Goal: Transaction & Acquisition: Subscribe to service/newsletter

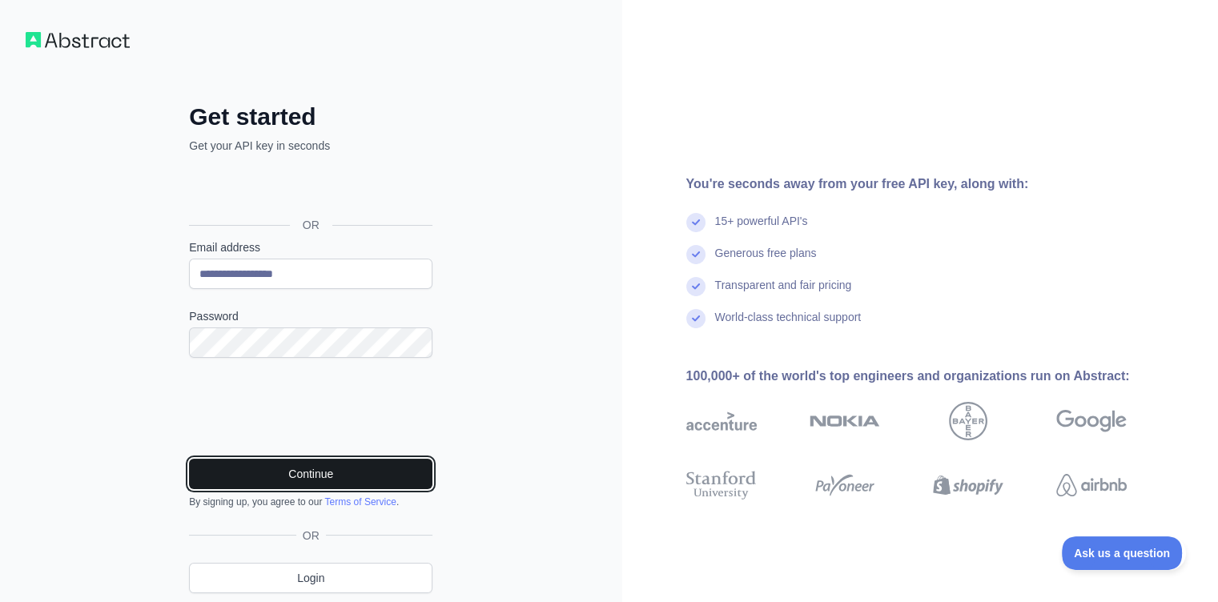
click at [286, 469] on button "Continue" at bounding box center [311, 474] width 244 height 30
click at [356, 473] on button "Continue" at bounding box center [311, 474] width 244 height 30
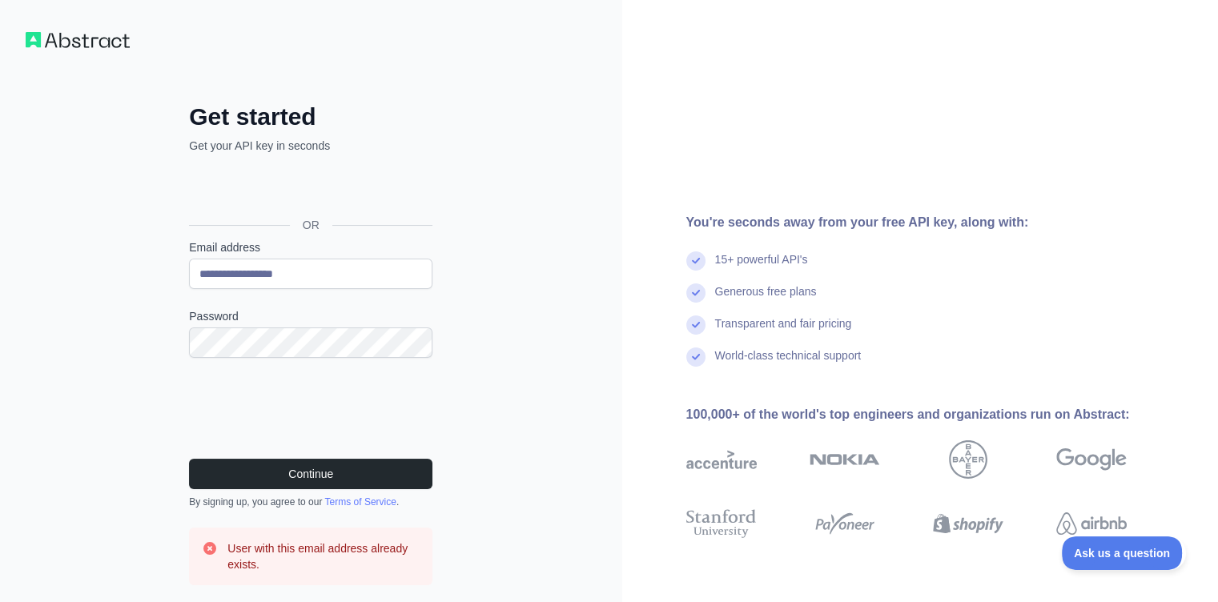
scroll to position [129, 0]
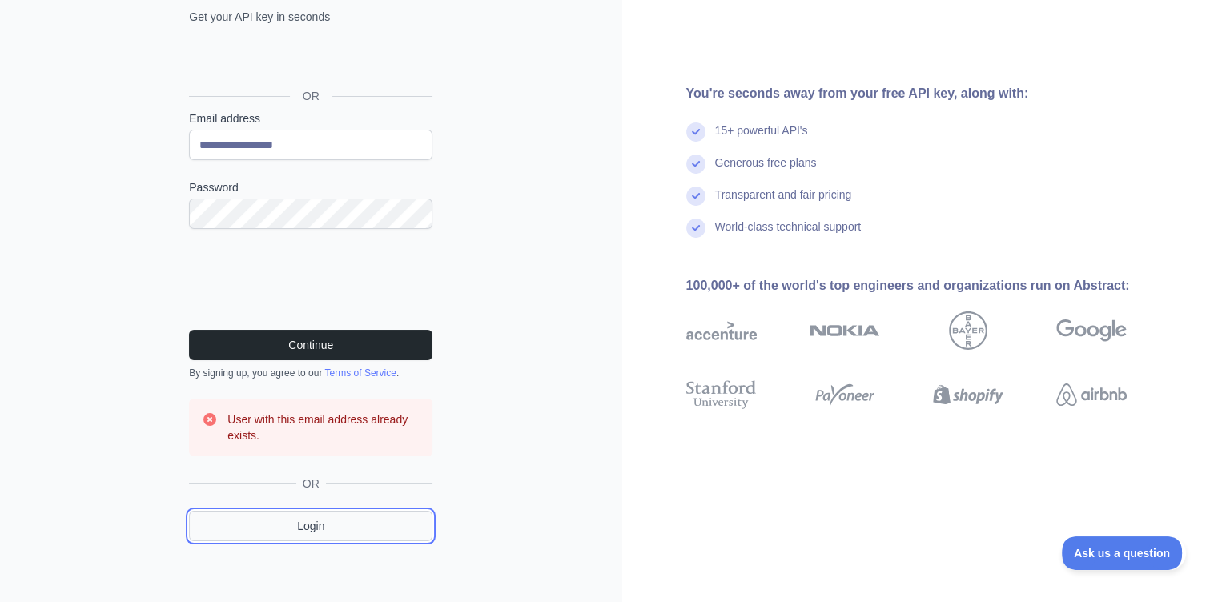
click at [346, 531] on link "Login" at bounding box center [311, 526] width 244 height 30
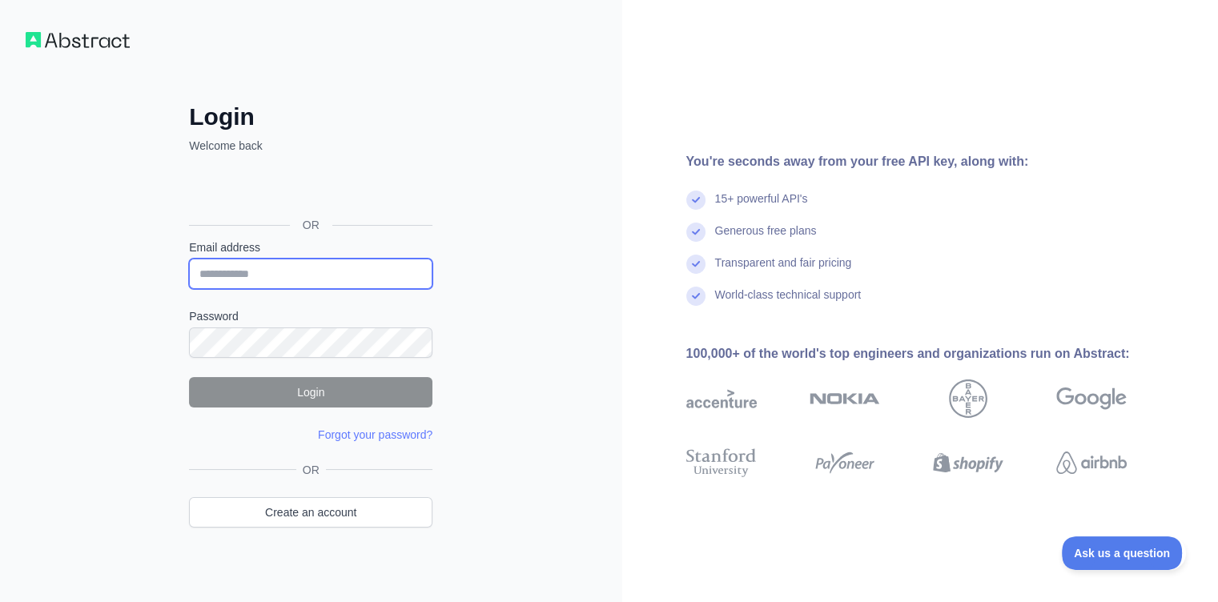
click at [326, 273] on input "Email address" at bounding box center [311, 274] width 244 height 30
type input "**********"
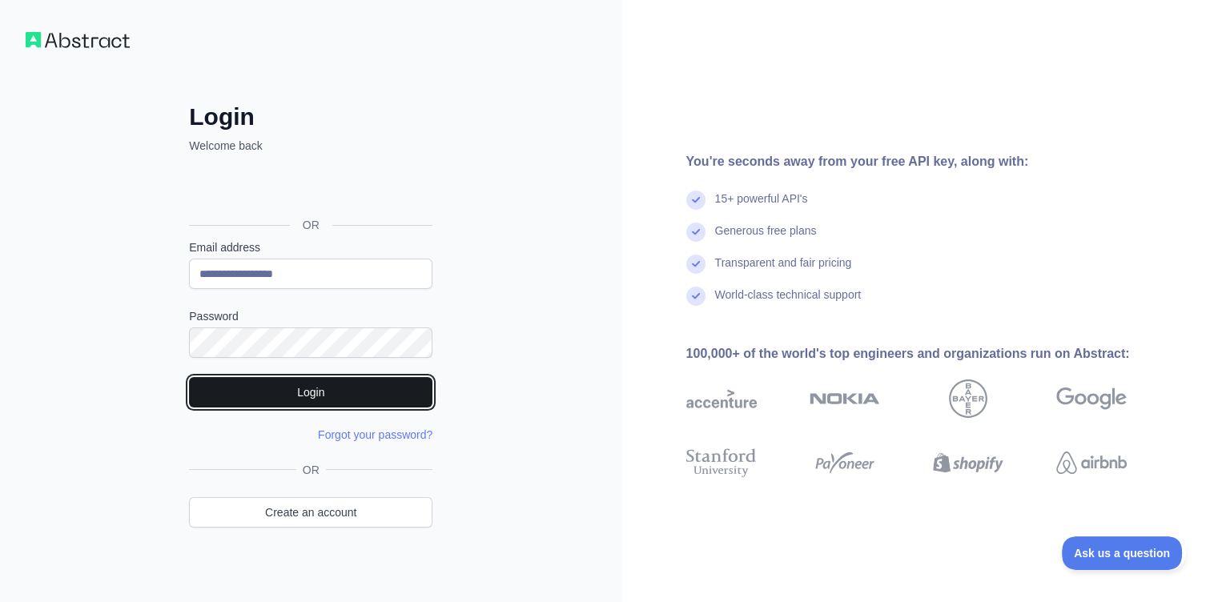
click at [314, 399] on button "Login" at bounding box center [311, 392] width 244 height 30
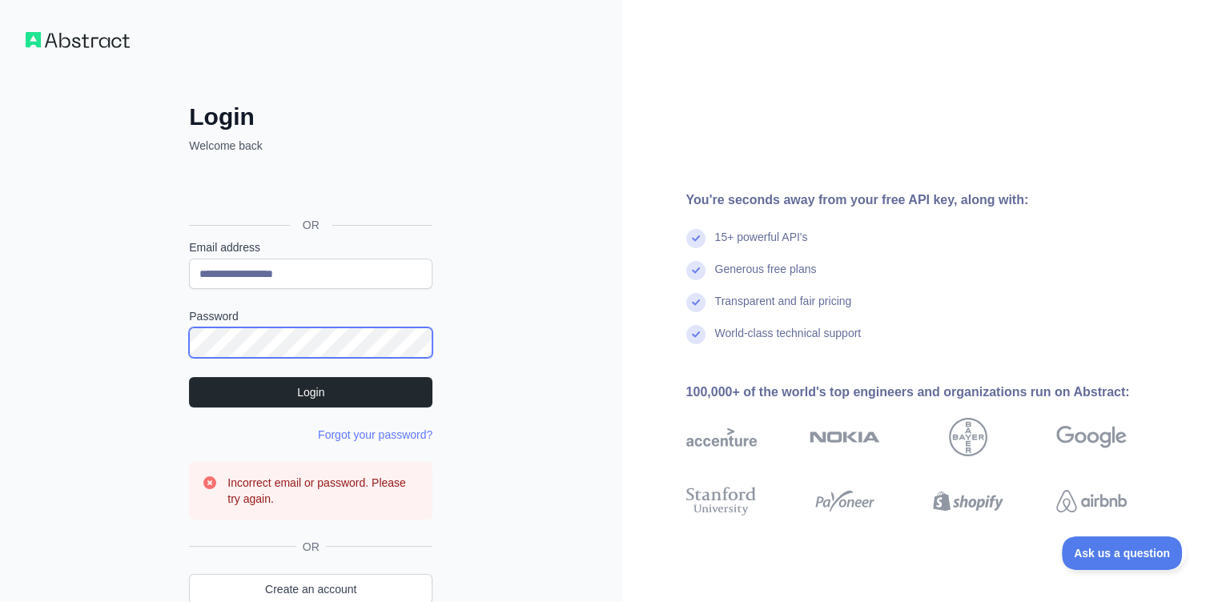
click at [179, 350] on div "**********" at bounding box center [311, 377] width 308 height 548
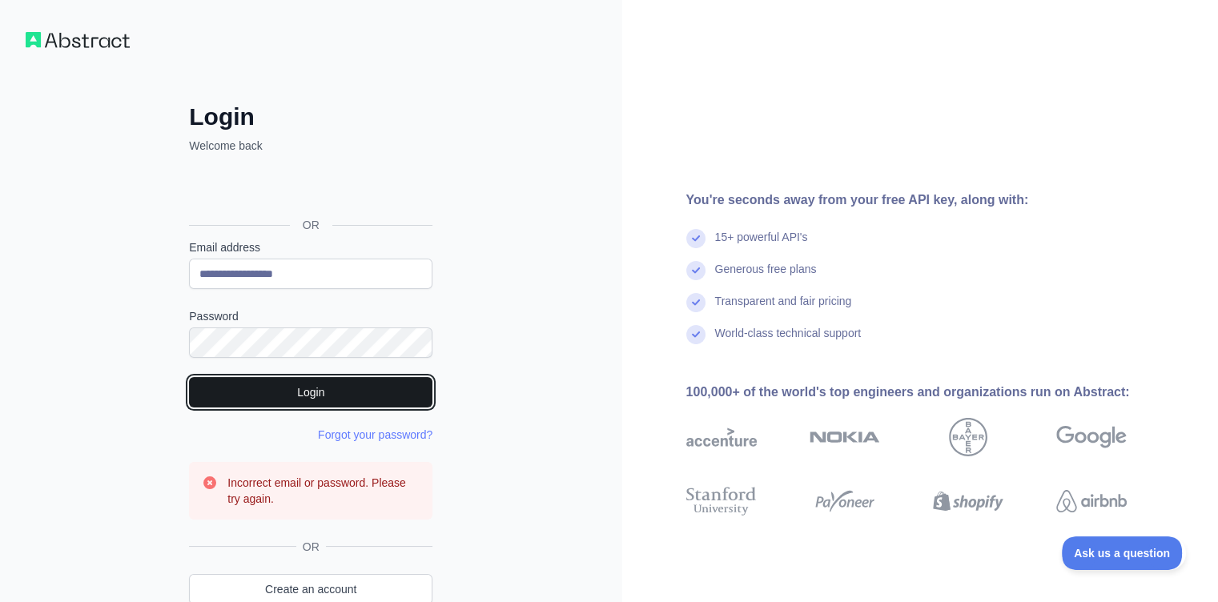
click at [250, 390] on button "Login" at bounding box center [311, 392] width 244 height 30
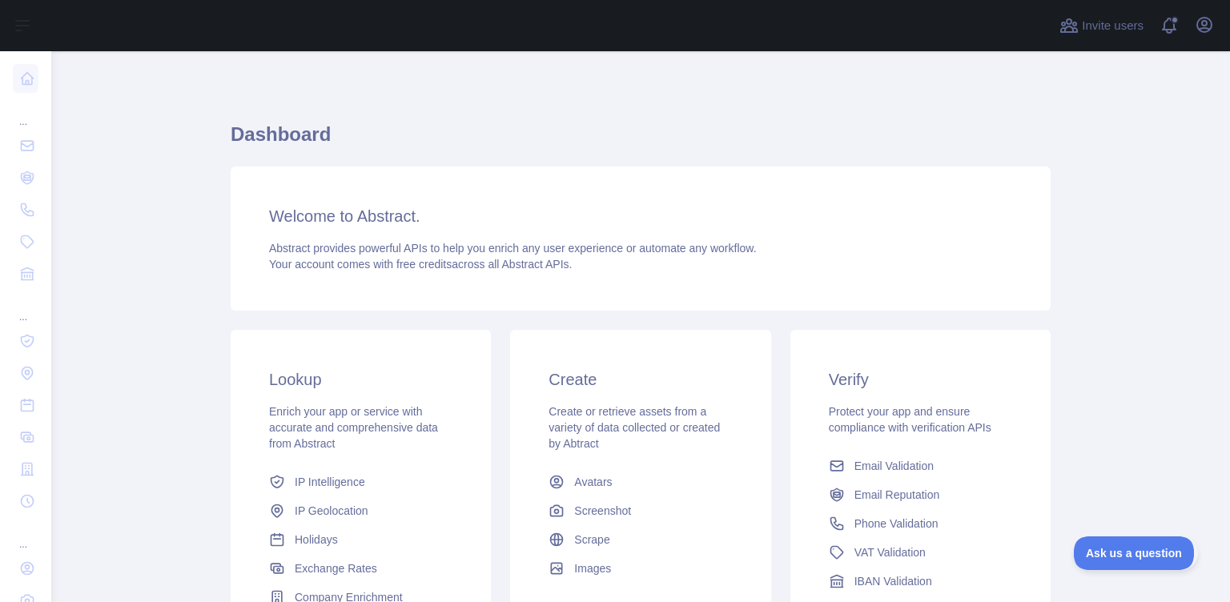
scroll to position [195, 0]
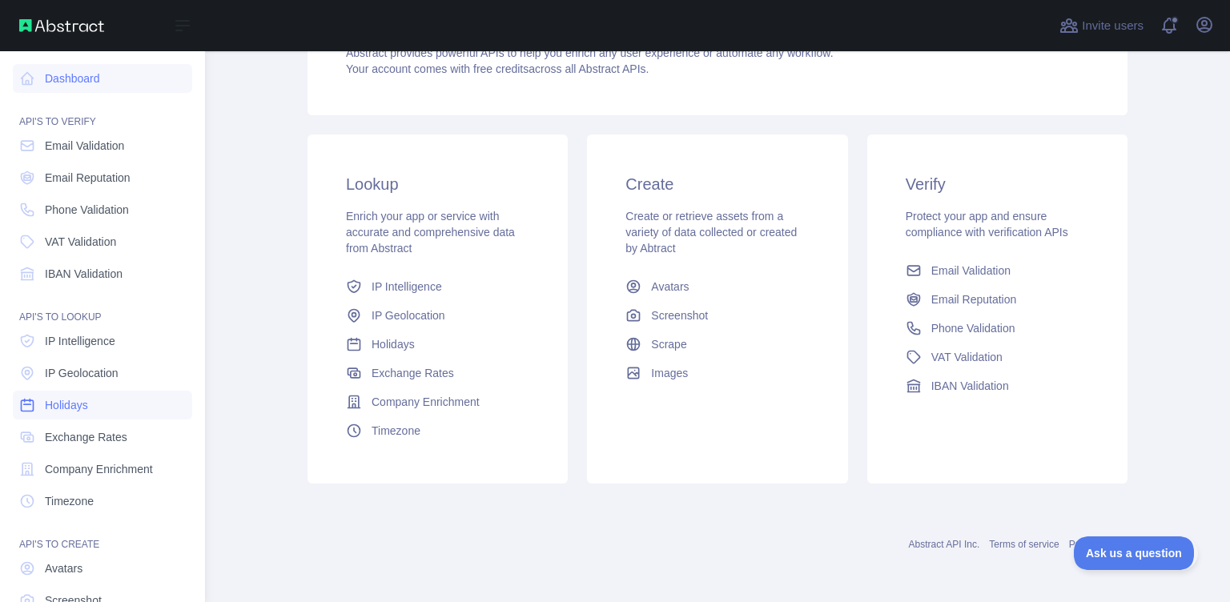
click at [60, 405] on span "Holidays" at bounding box center [66, 405] width 43 height 16
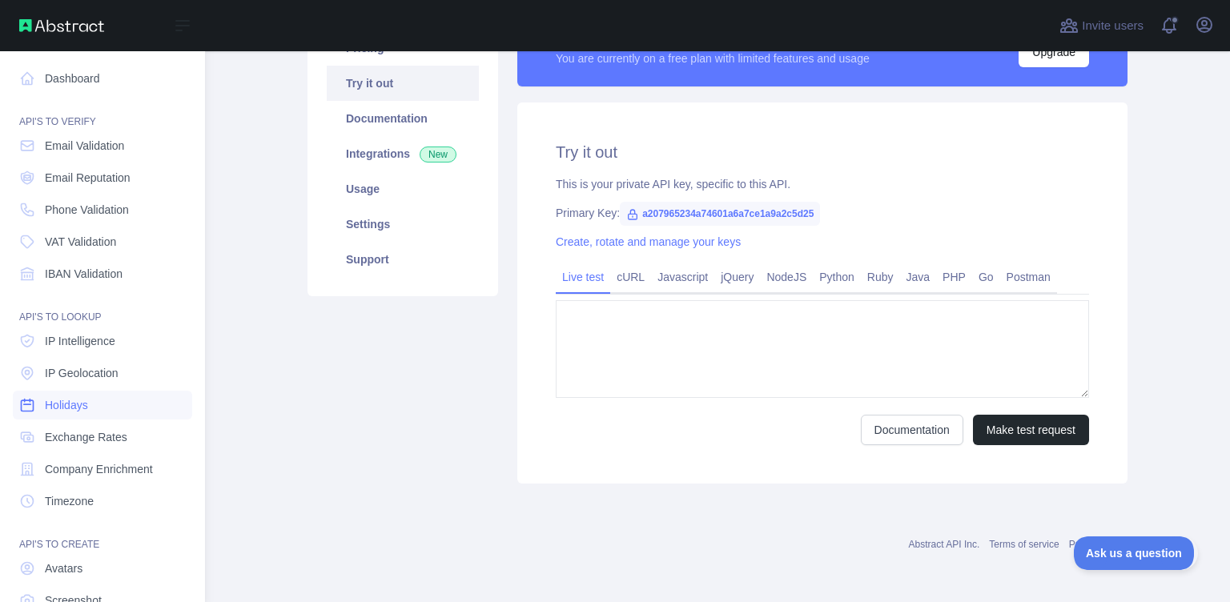
type textarea "**********"
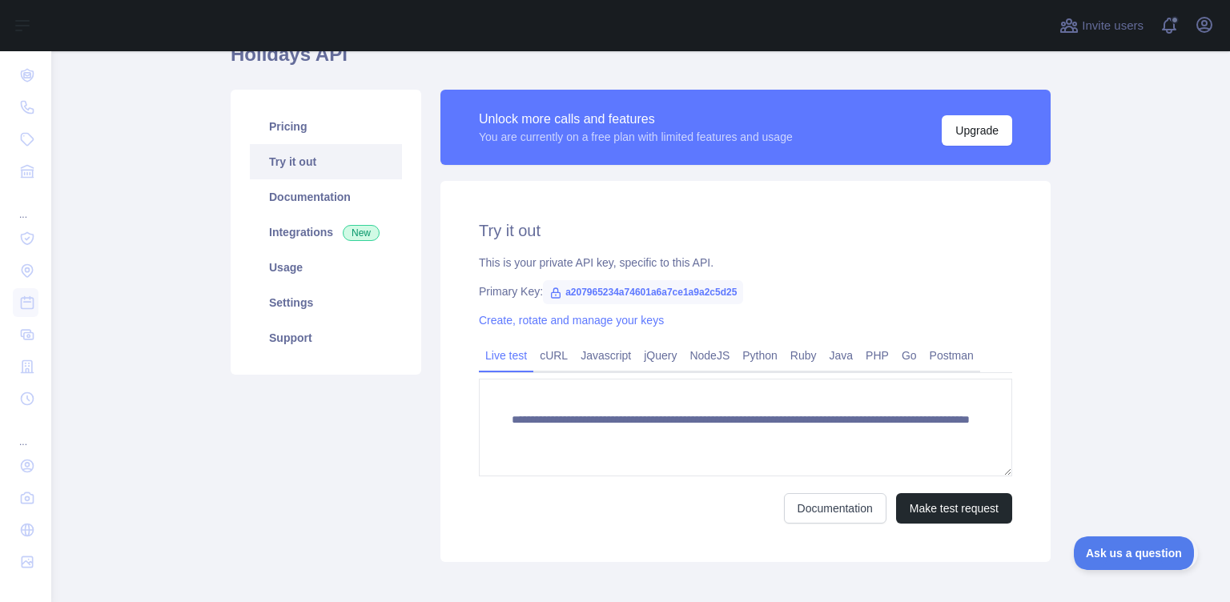
scroll to position [157, 0]
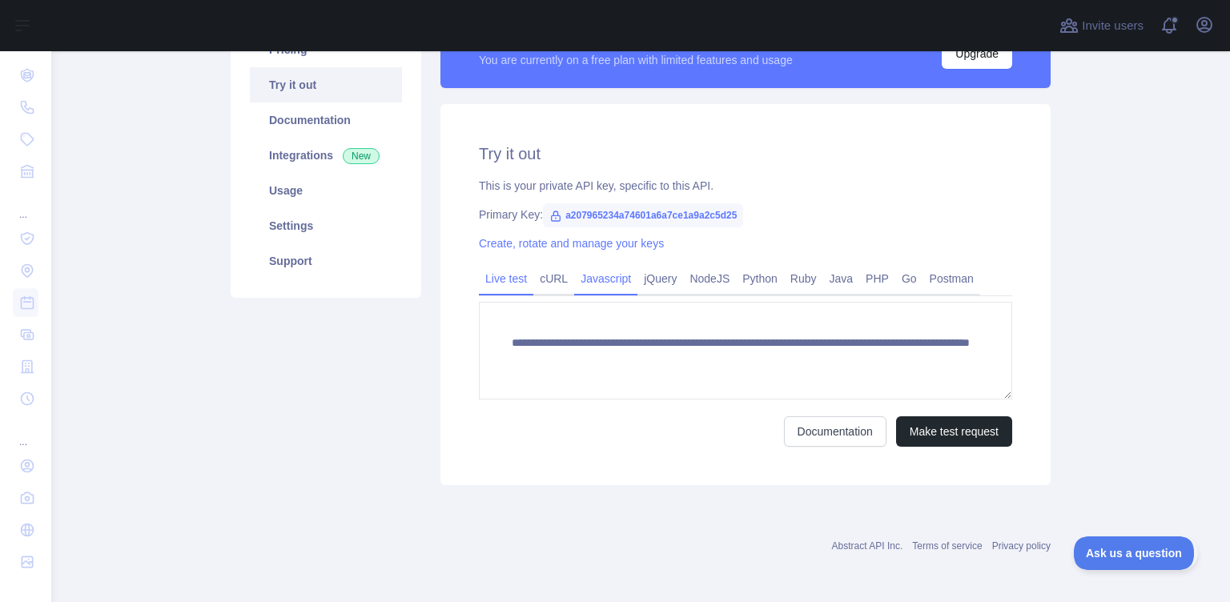
click at [602, 278] on link "Javascript" at bounding box center [605, 279] width 63 height 26
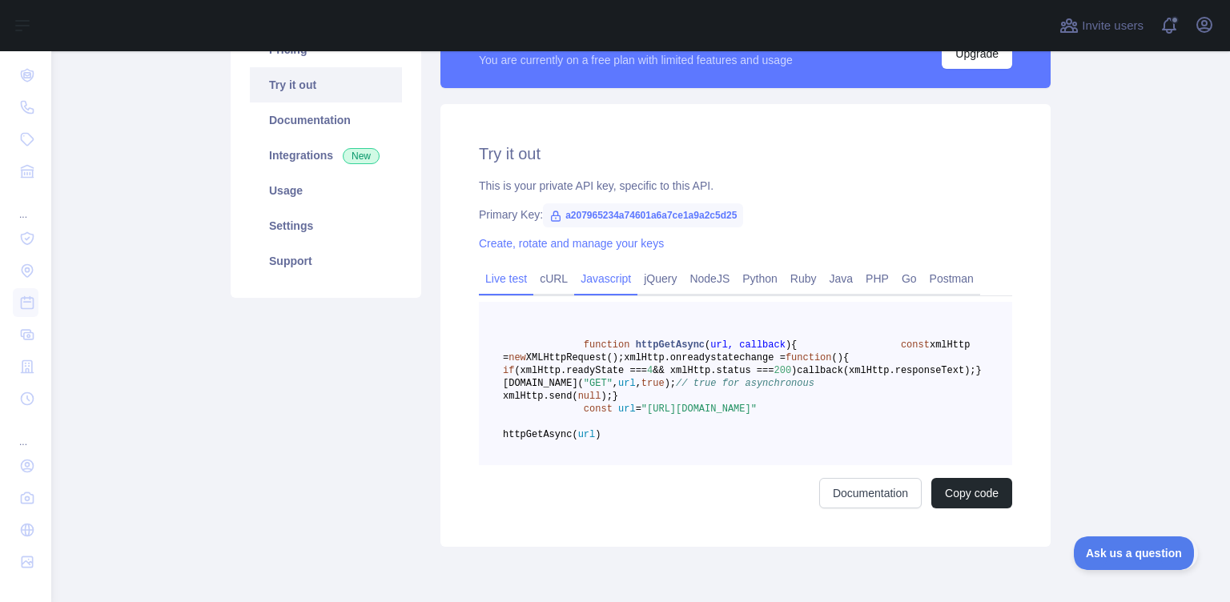
click at [492, 278] on link "Live test" at bounding box center [506, 279] width 54 height 26
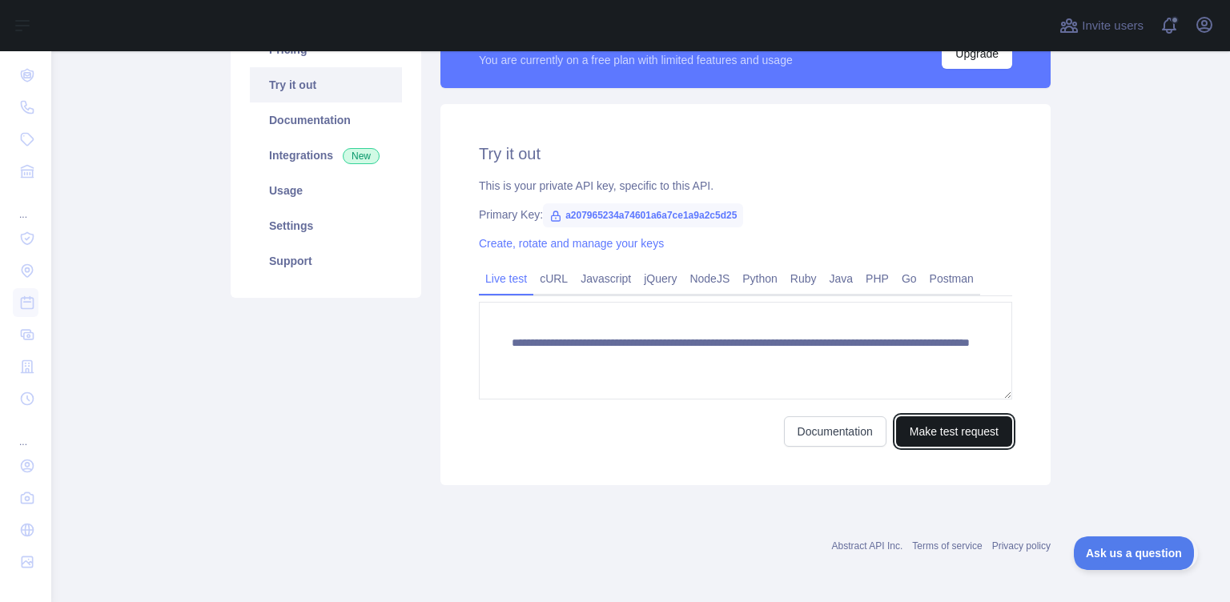
click at [960, 435] on button "Make test request" at bounding box center [954, 432] width 116 height 30
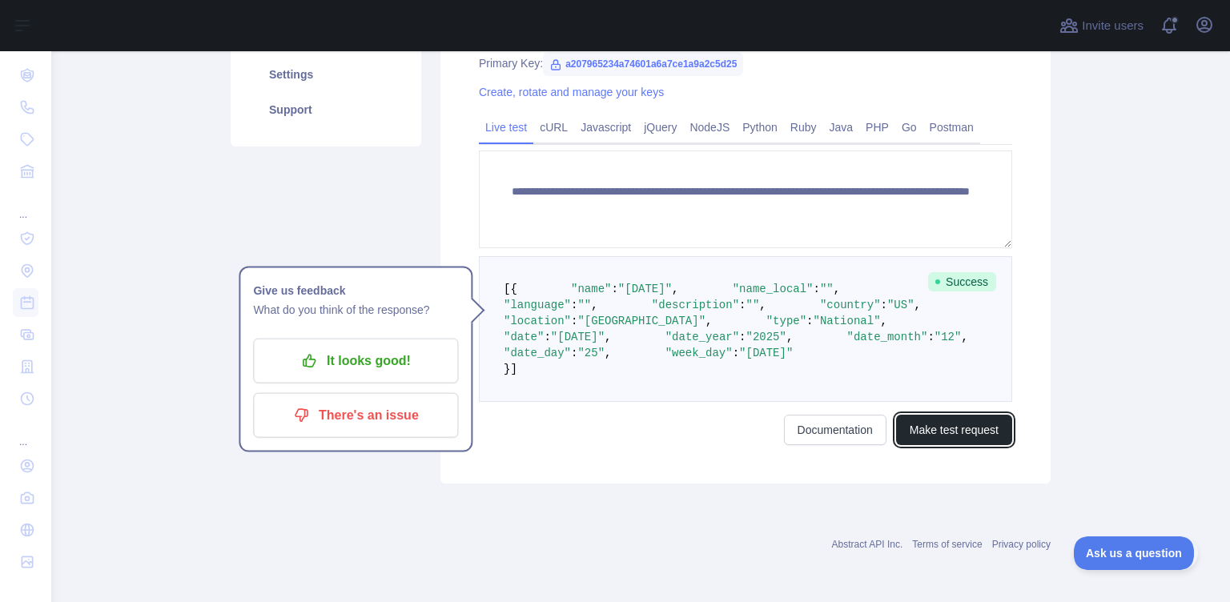
scroll to position [77, 0]
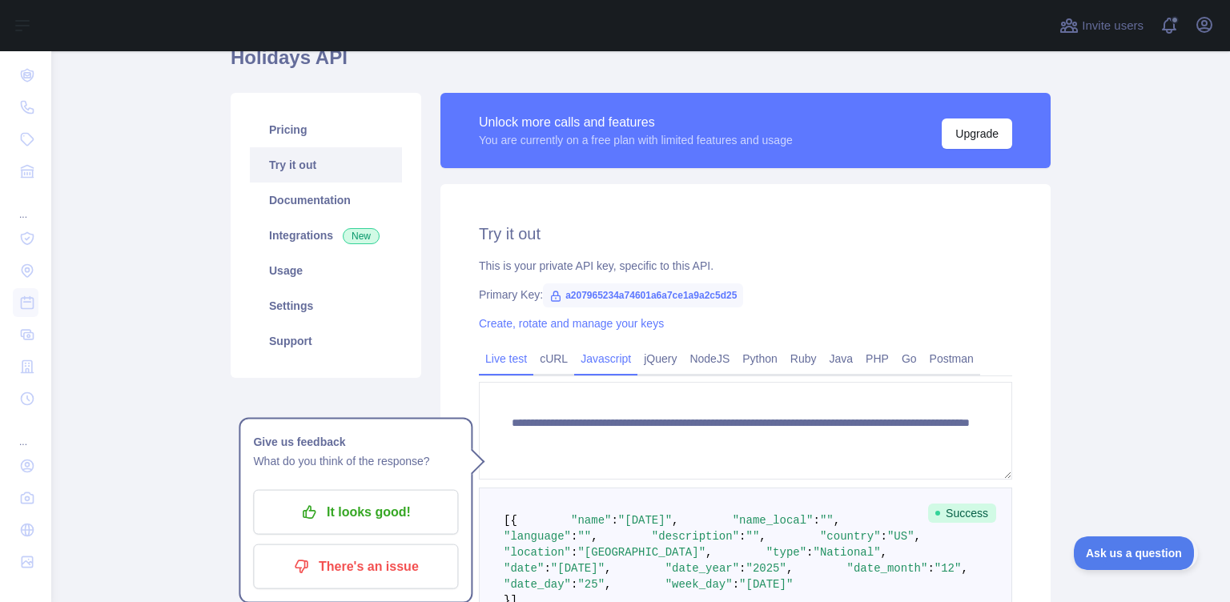
click at [574, 356] on link "Javascript" at bounding box center [605, 359] width 63 height 26
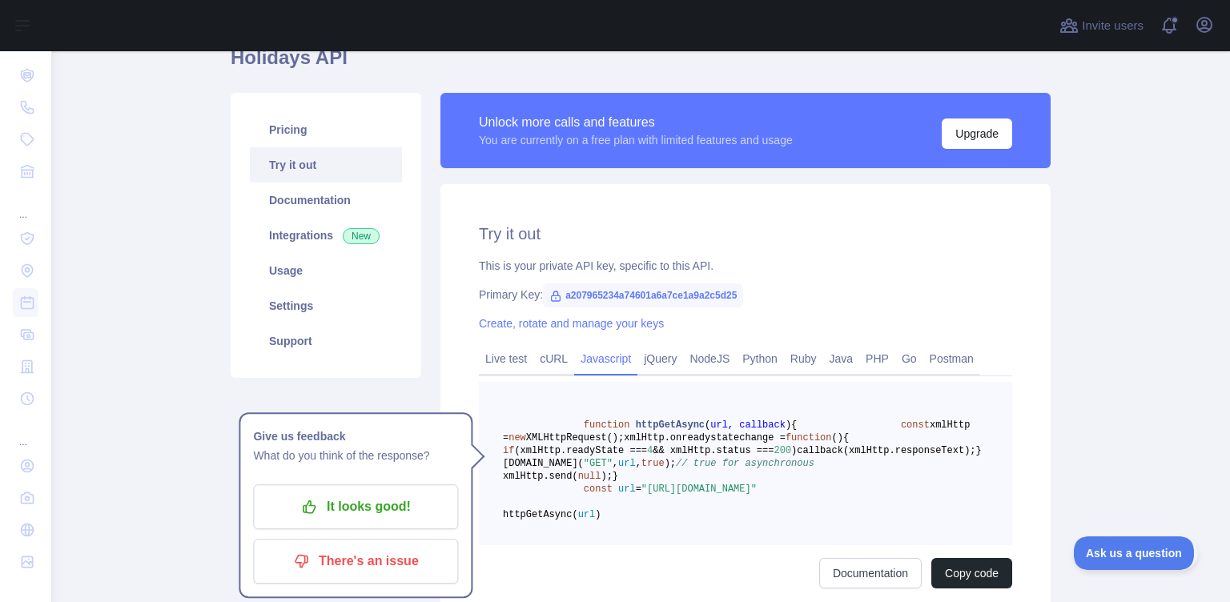
scroll to position [237, 0]
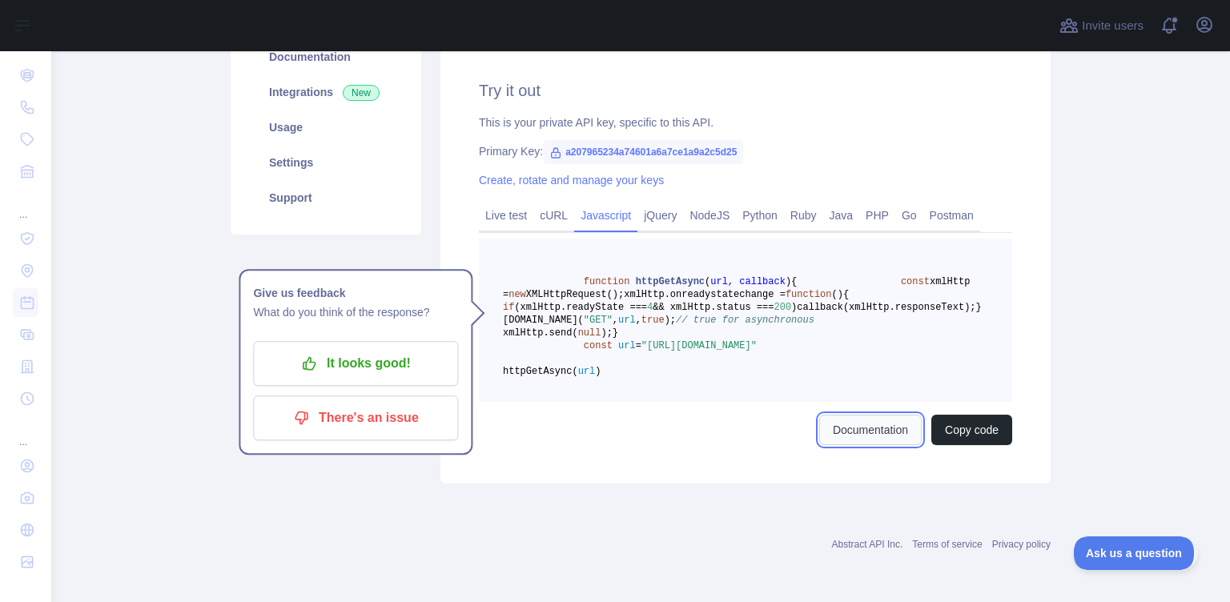
click at [880, 445] on link "Documentation" at bounding box center [870, 430] width 103 height 30
drag, startPoint x: 732, startPoint y: 131, endPoint x: 556, endPoint y: 135, distance: 176.3
click at [556, 140] on span "a207965234a74601a6a7ce1a9a2c5d25" at bounding box center [643, 152] width 200 height 24
copy span "a207965234a74601a6a7ce1a9a2c5d25"
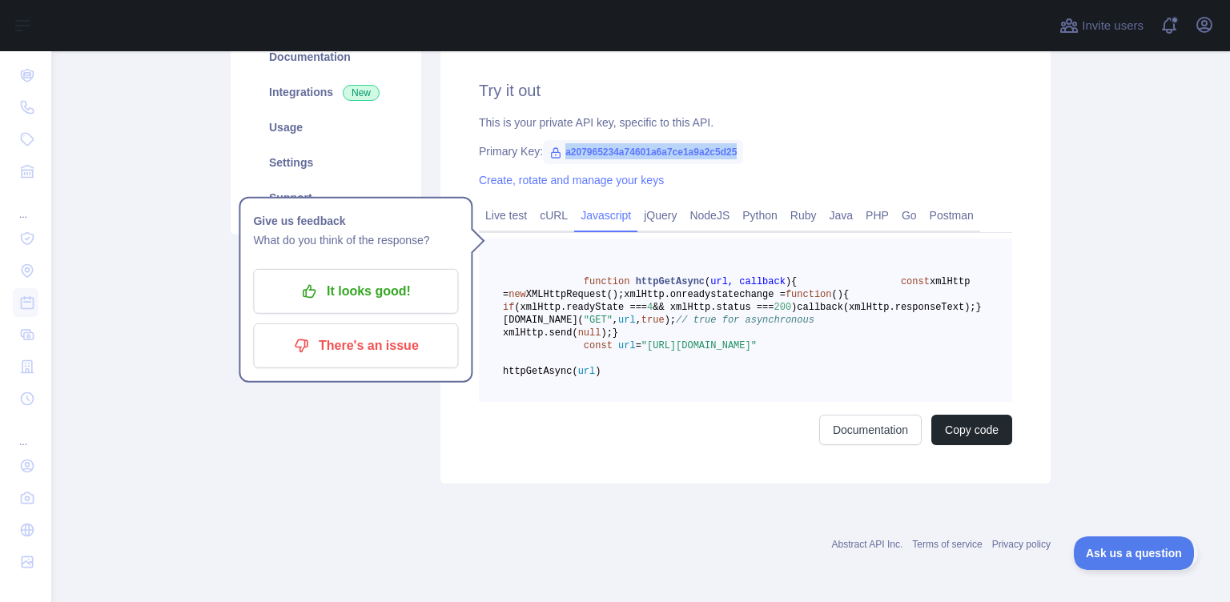
scroll to position [0, 0]
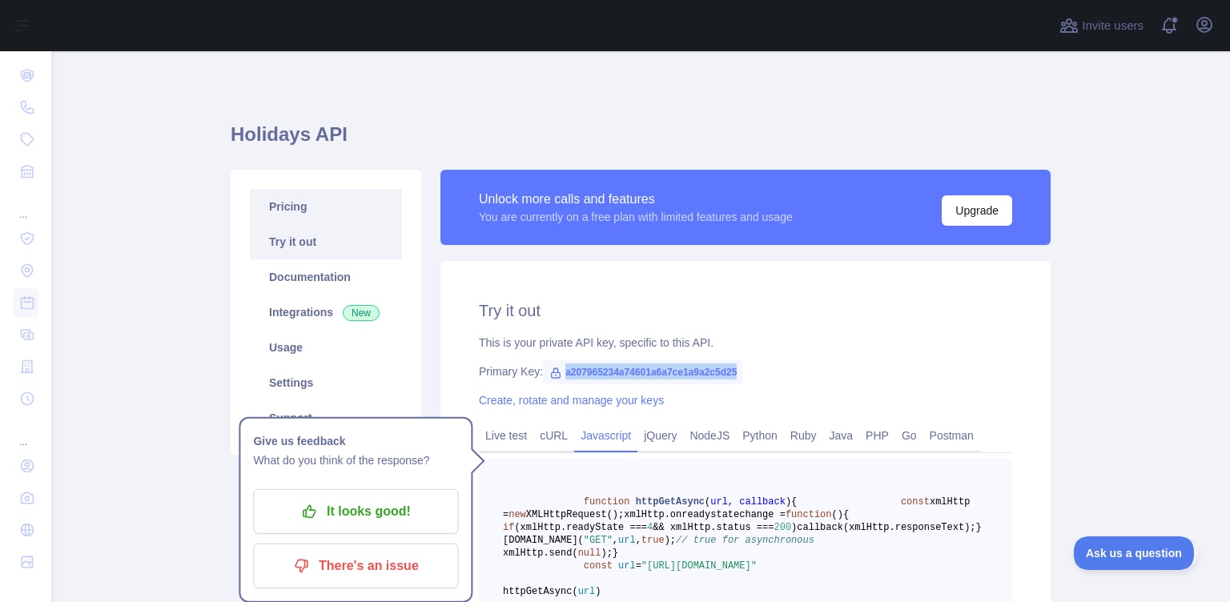
click at [317, 203] on link "Pricing" at bounding box center [326, 206] width 152 height 35
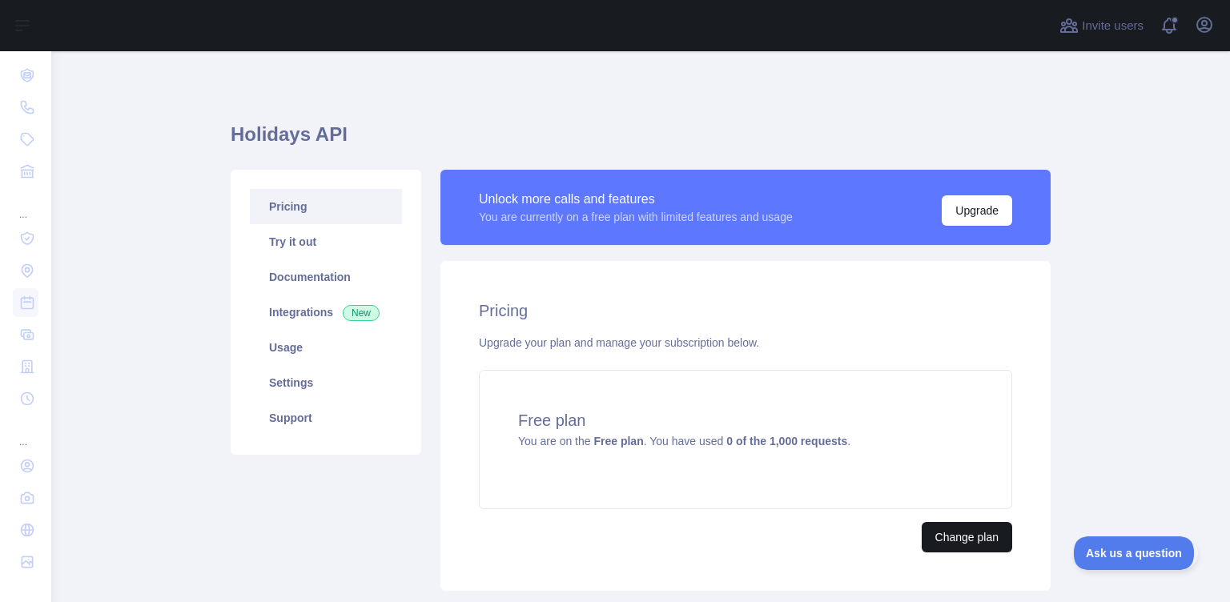
scroll to position [106, 0]
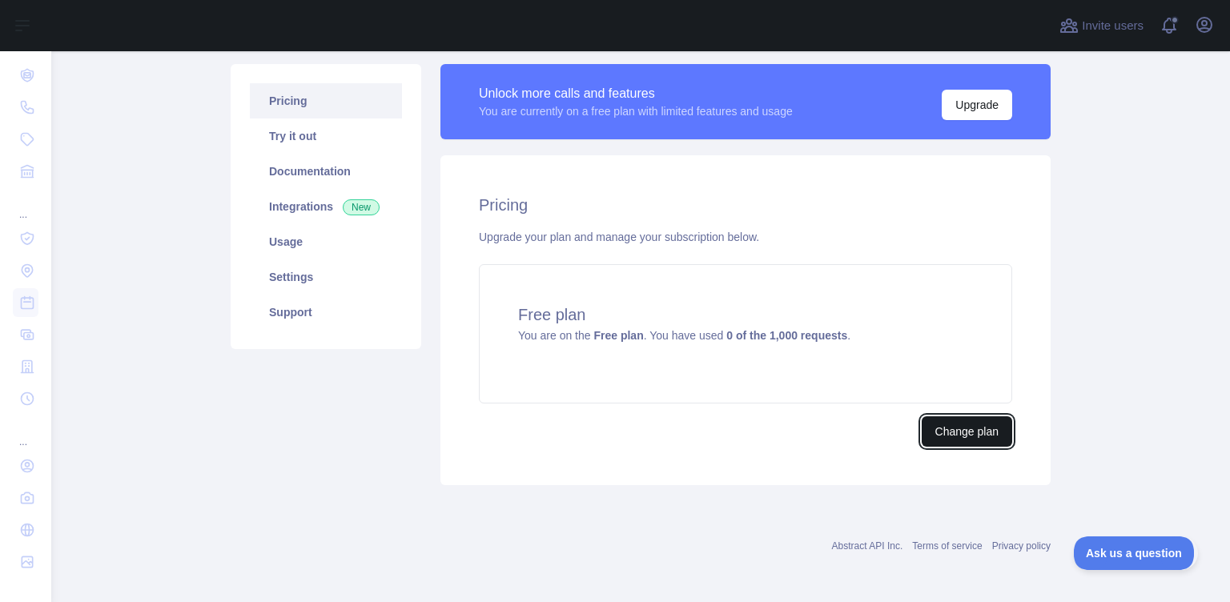
click at [973, 440] on button "Change plan" at bounding box center [967, 432] width 91 height 30
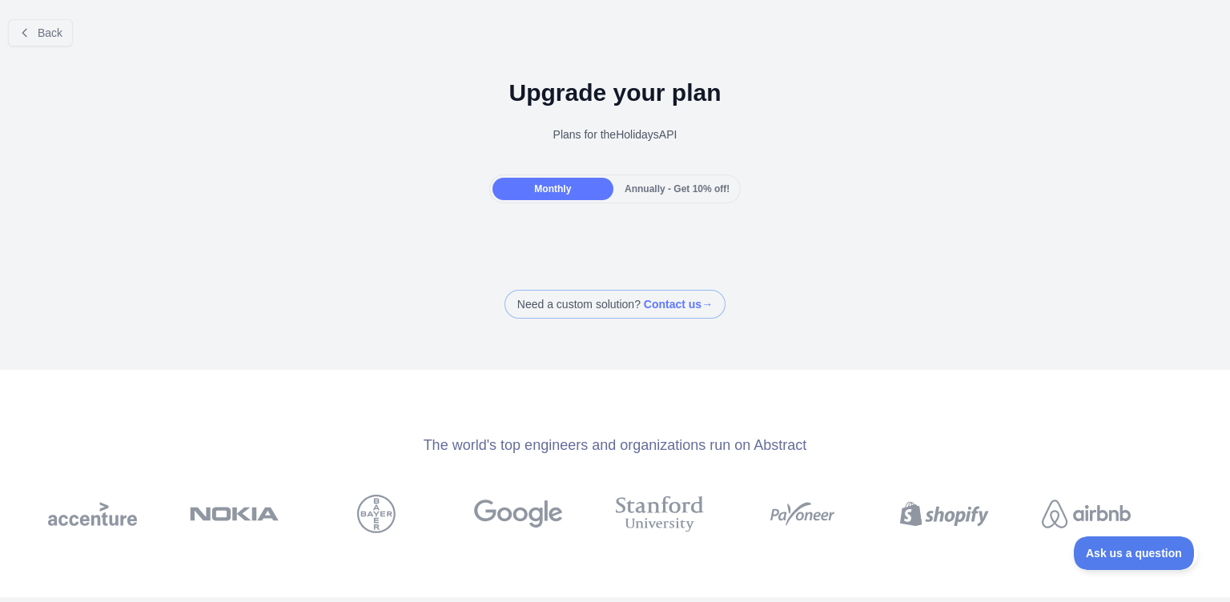
click at [656, 189] on span "Annually - Get 10% off!" at bounding box center [677, 188] width 105 height 11
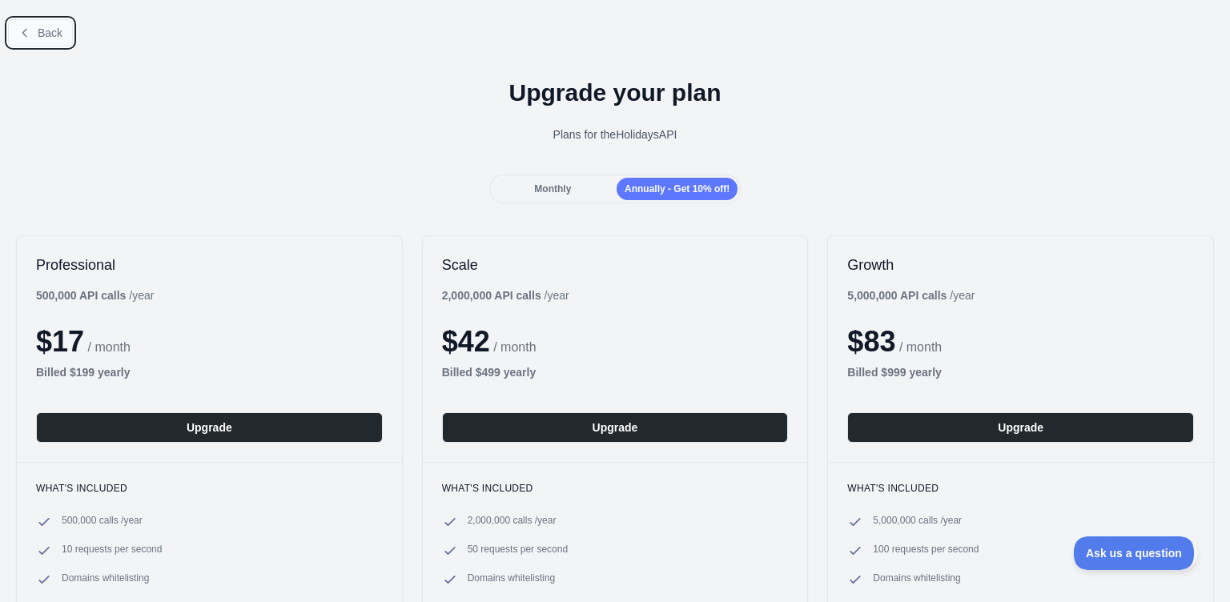
click at [55, 30] on span "Back" at bounding box center [50, 32] width 25 height 13
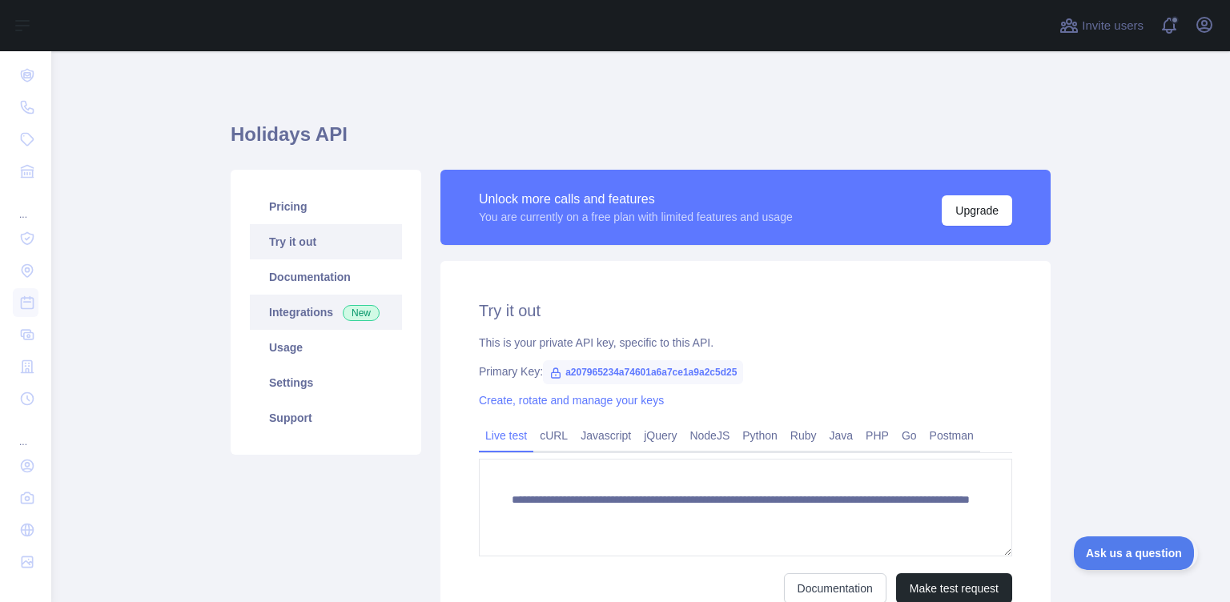
click at [318, 313] on link "Integrations New" at bounding box center [326, 312] width 152 height 35
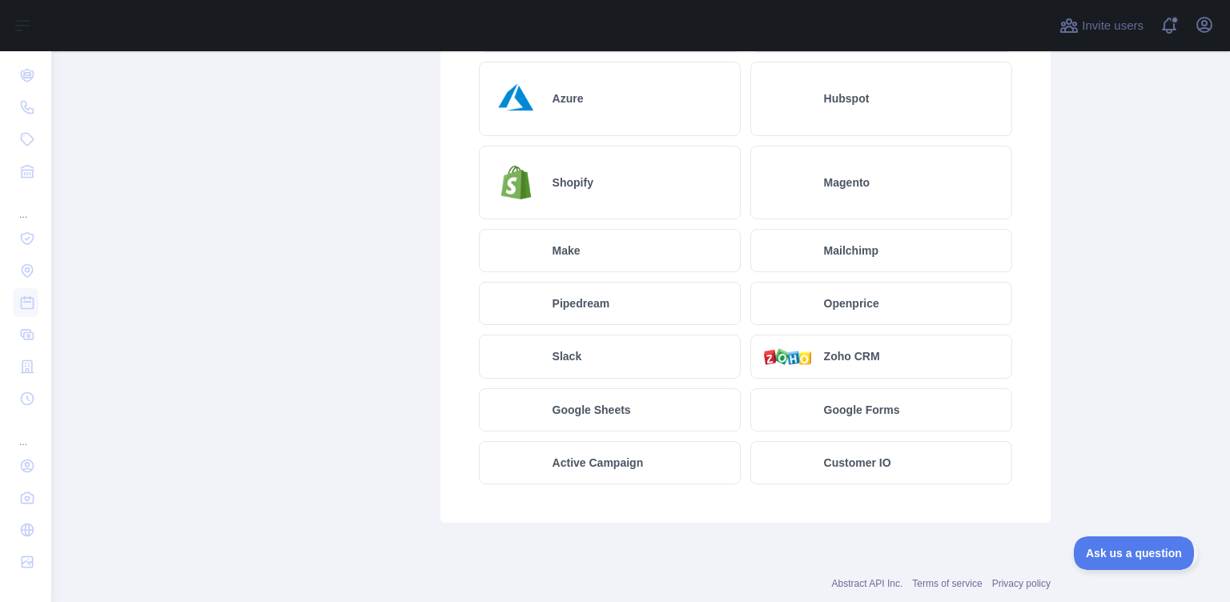
scroll to position [881, 0]
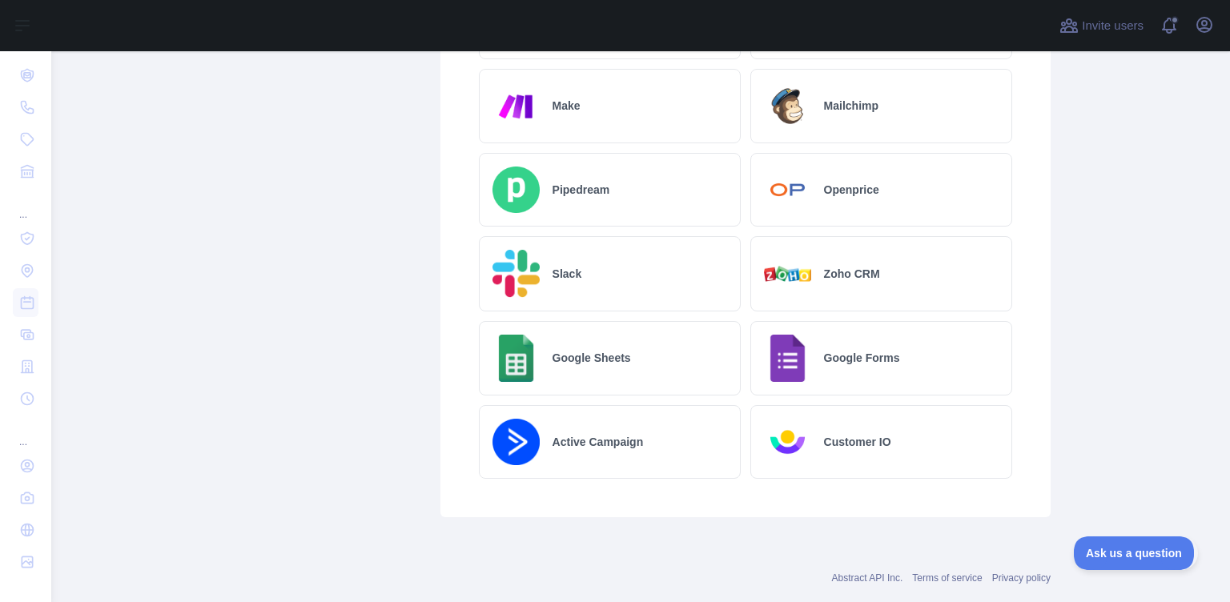
click at [852, 448] on div "Customer IO" at bounding box center [882, 442] width 262 height 74
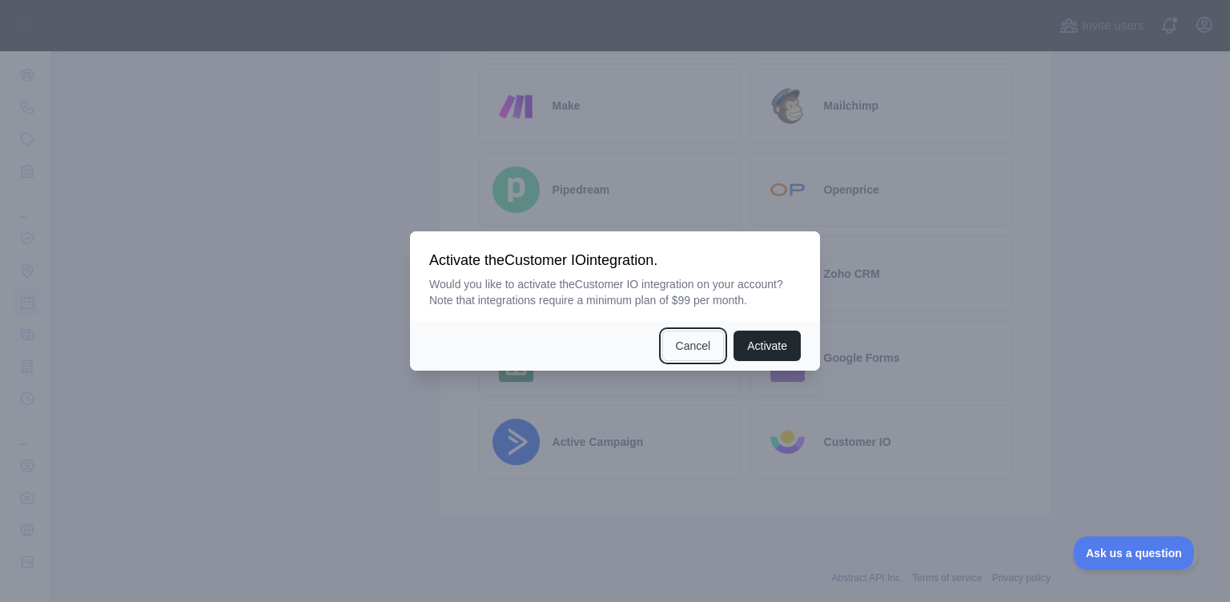
click at [717, 360] on button "Cancel" at bounding box center [693, 346] width 62 height 30
